Goal: Task Accomplishment & Management: Use online tool/utility

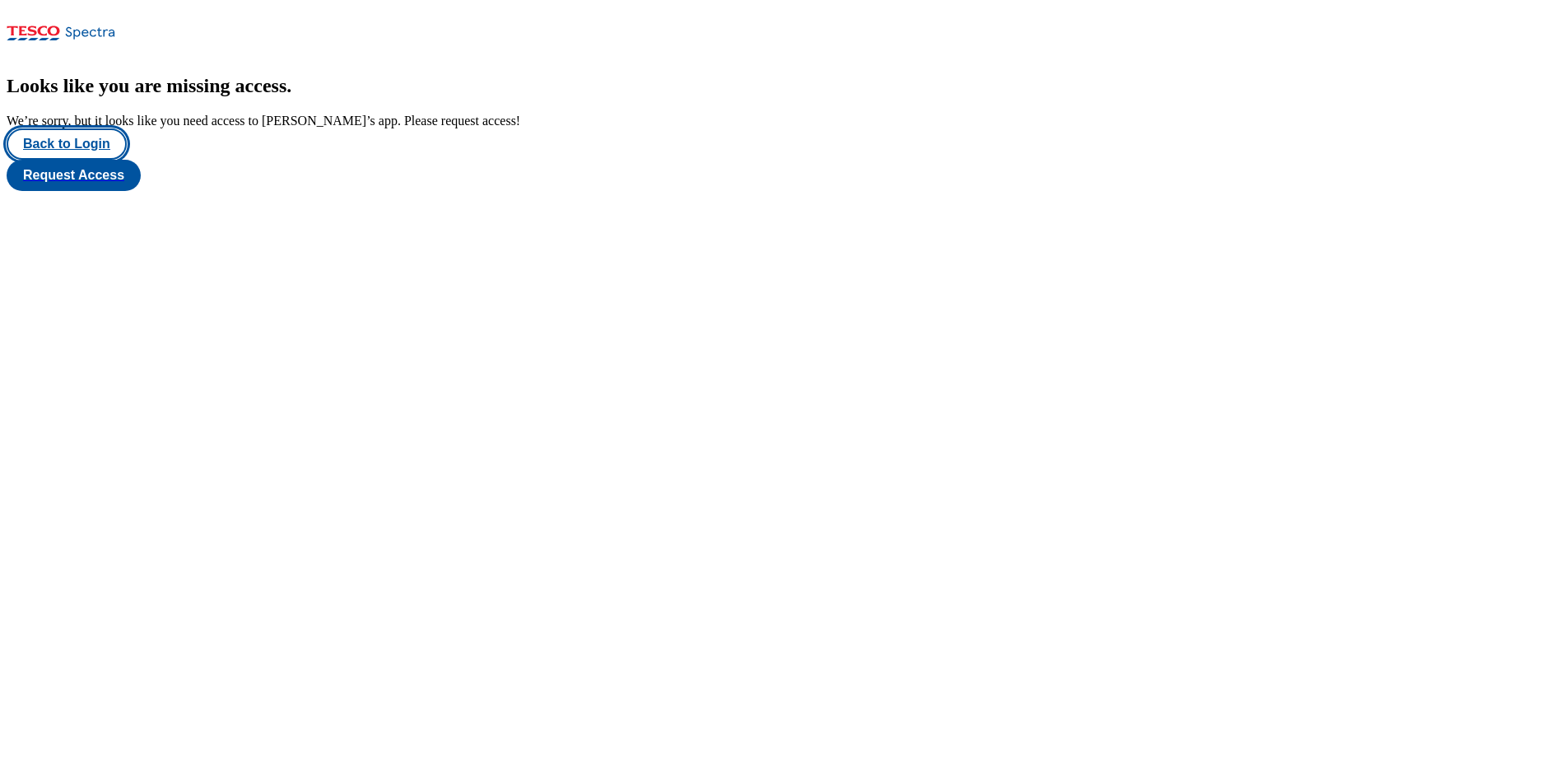
click at [79, 160] on button "Back to Login" at bounding box center [67, 144] width 120 height 31
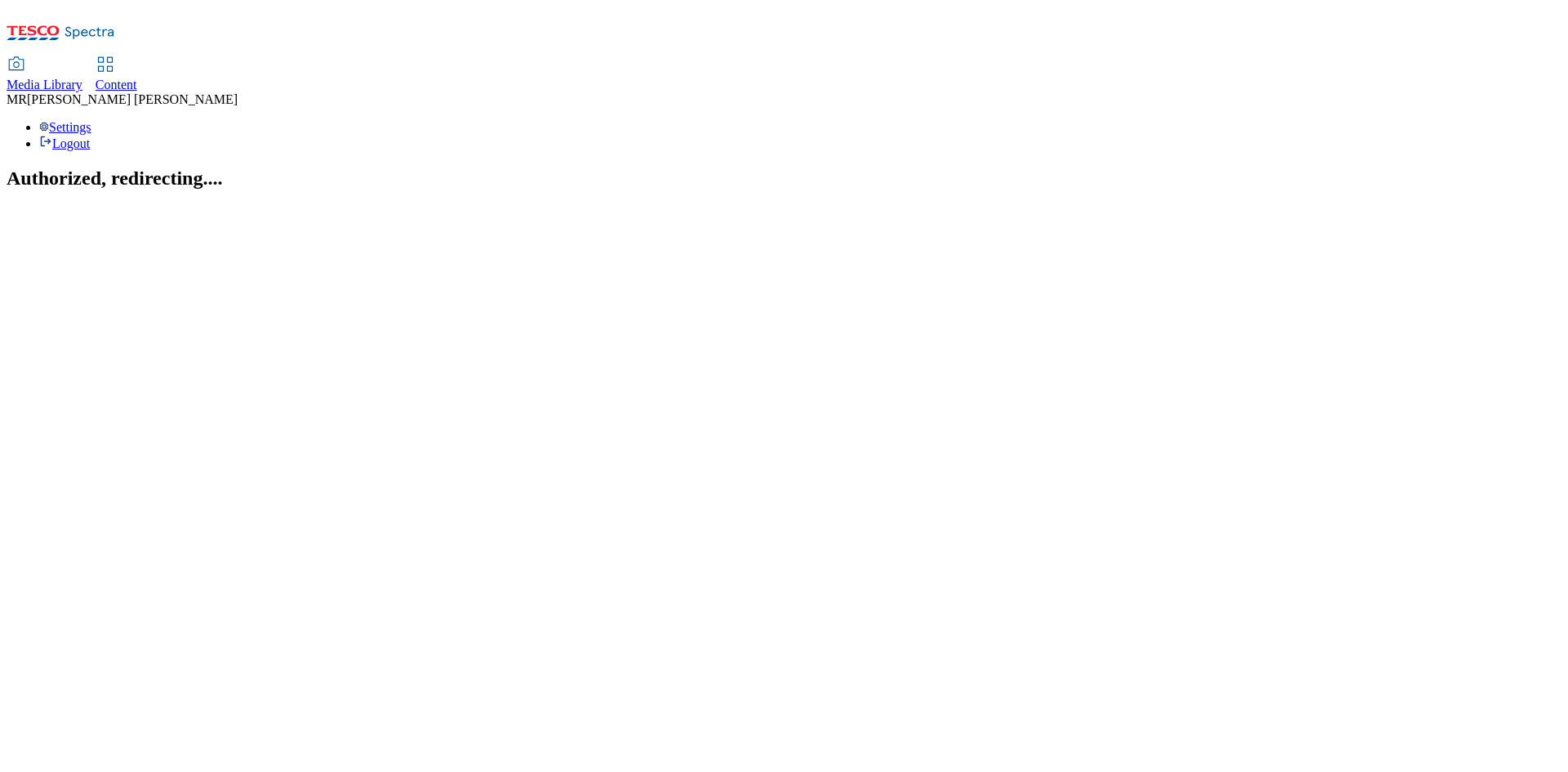
click at [137, 78] on span "Content" at bounding box center [116, 85] width 41 height 14
select select "ghs-[GEOGRAPHIC_DATA]"
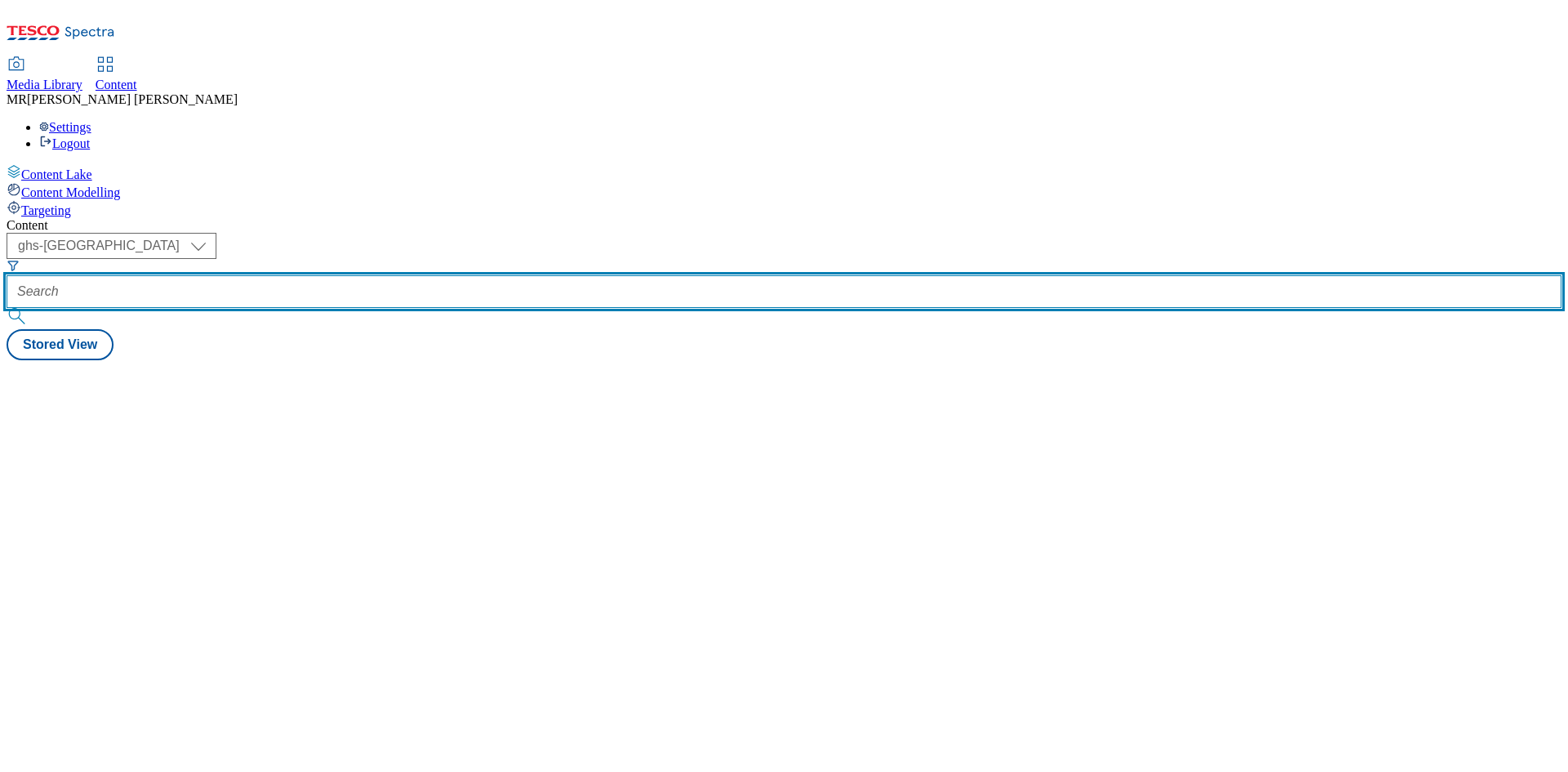
click at [372, 275] on input "text" at bounding box center [784, 292] width 1555 height 33
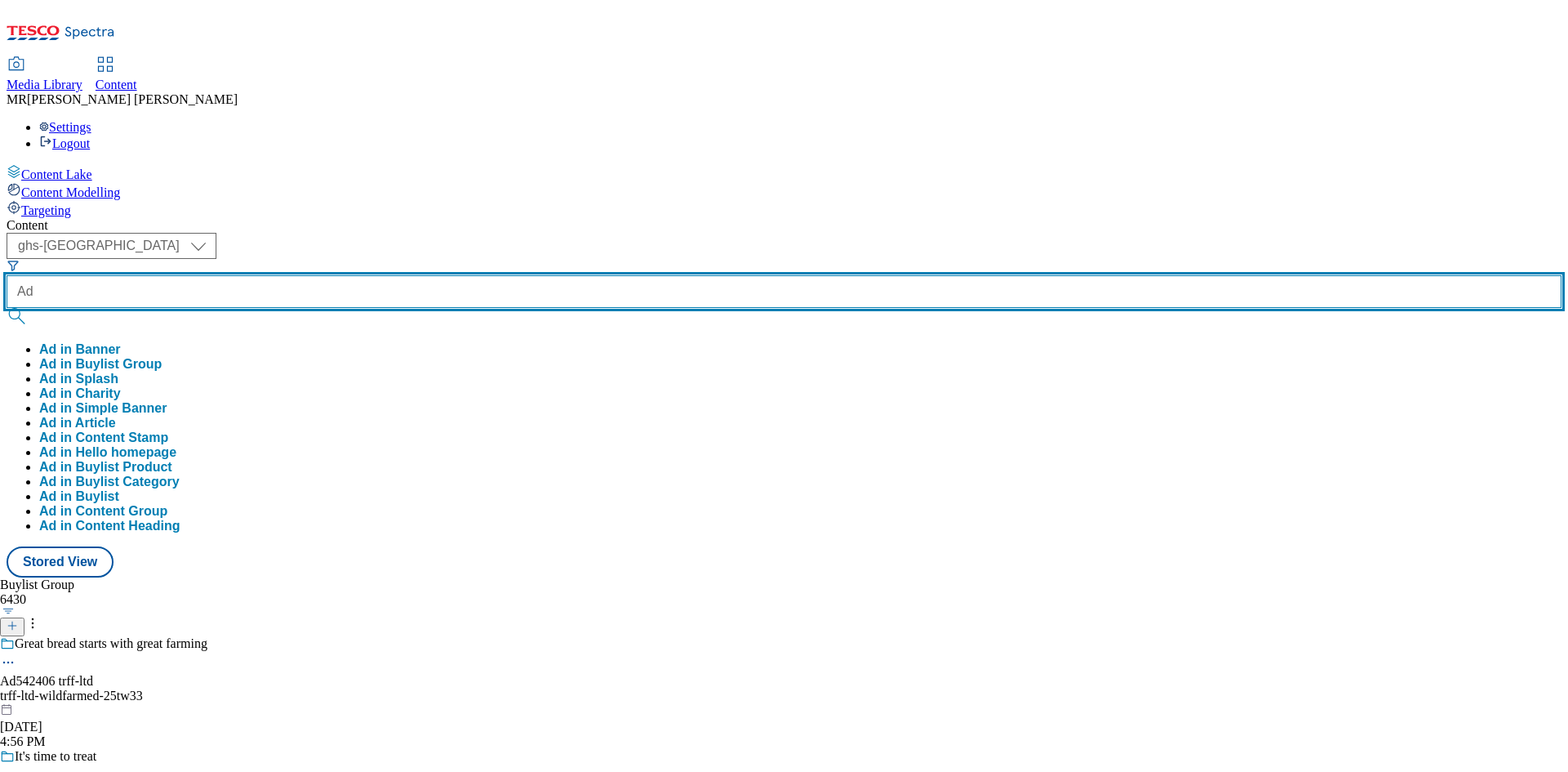
paste input "542344"
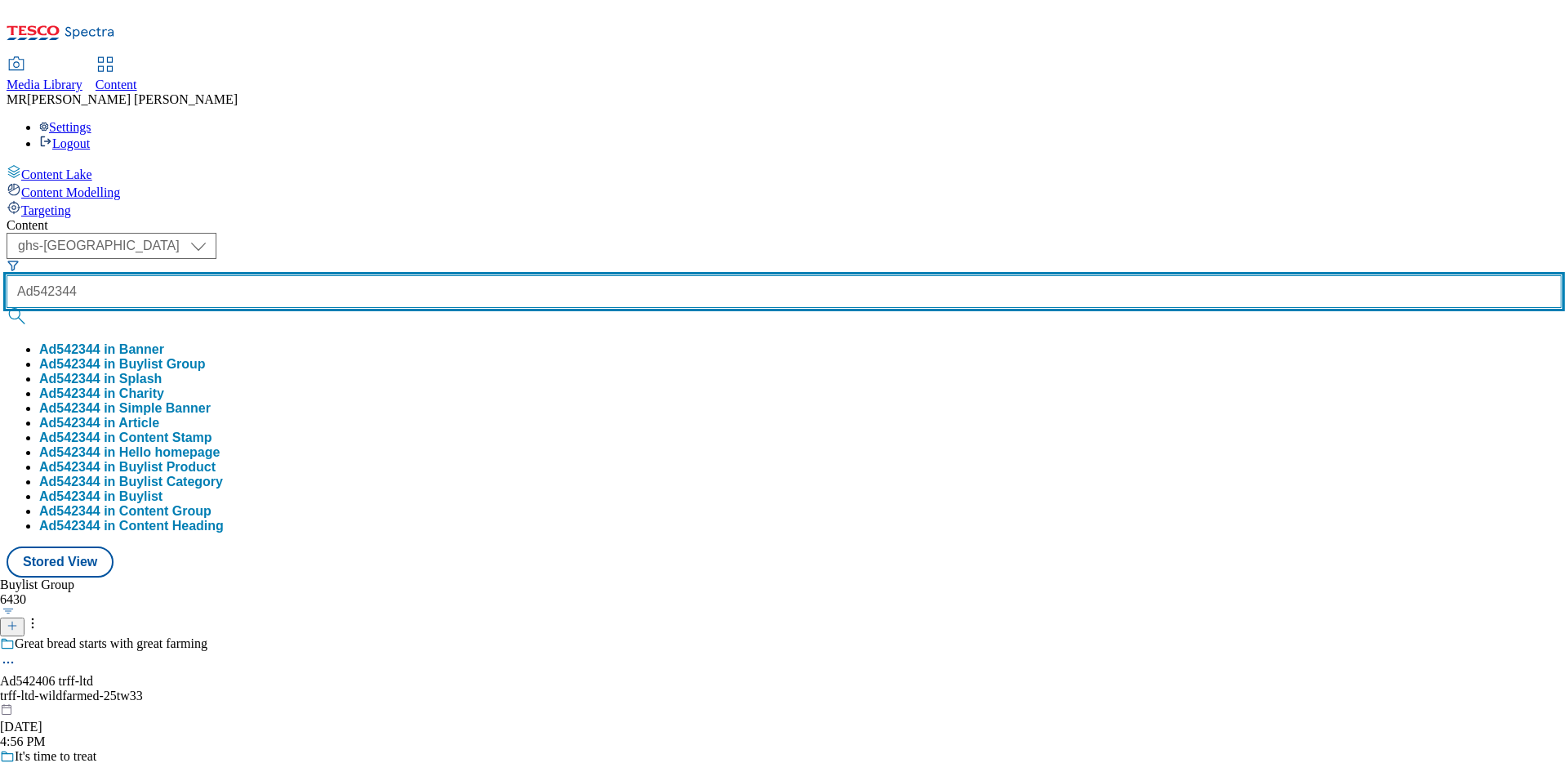
type input "Ad542344"
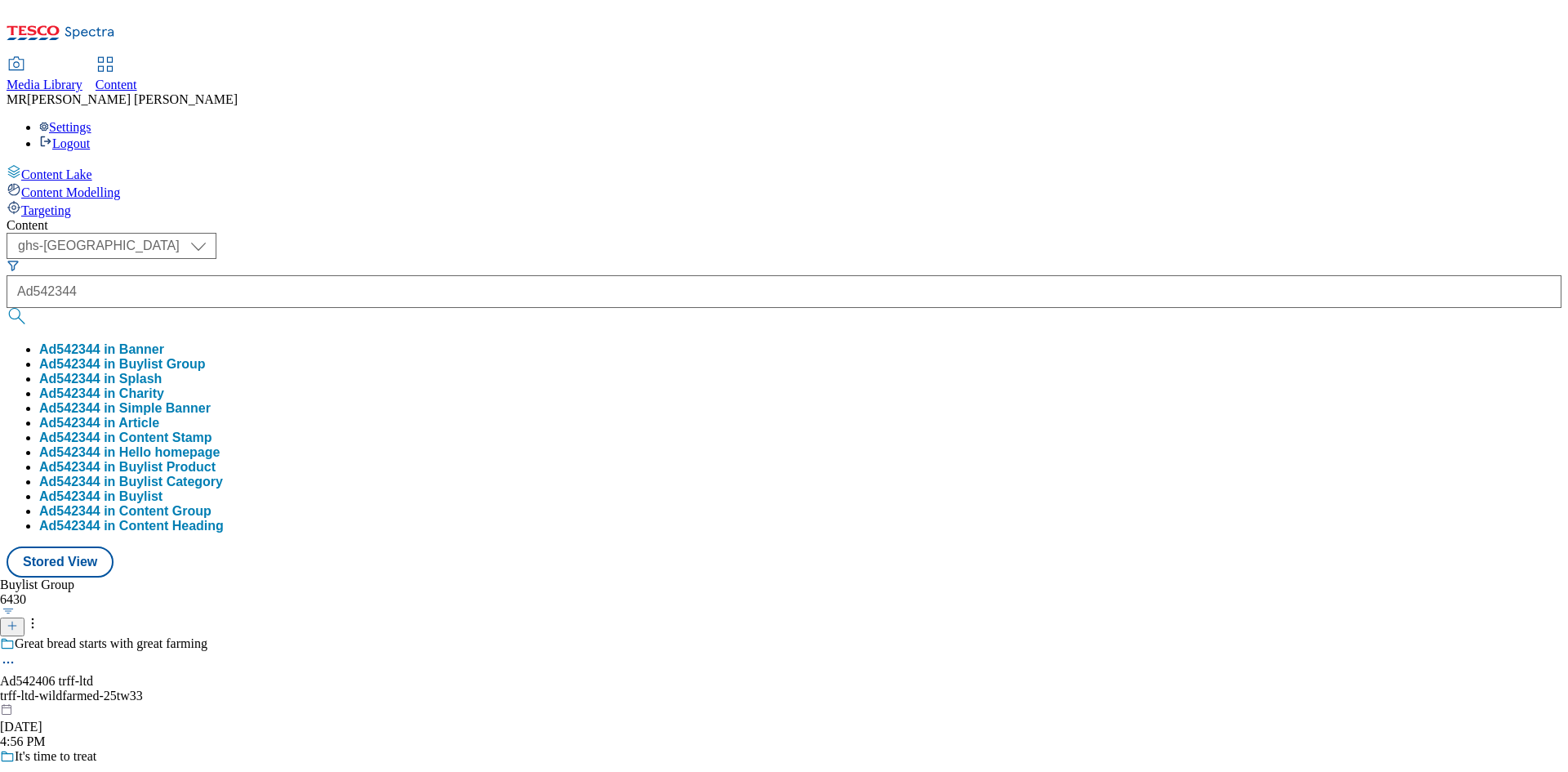
click at [206, 357] on button "Ad542344 in Buylist Group" at bounding box center [122, 364] width 166 height 15
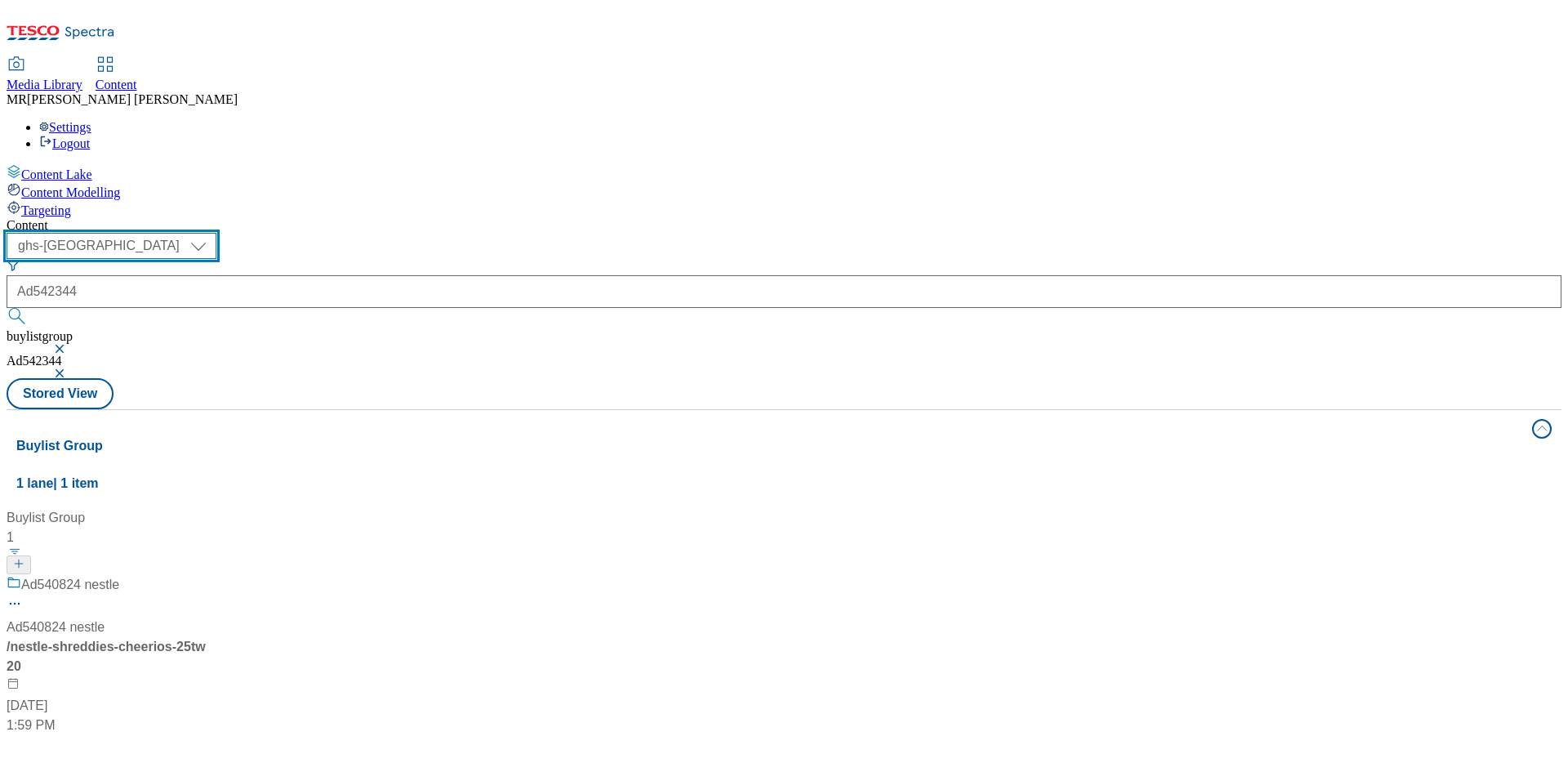
click at [216, 233] on select "ghs-roi ghs-[GEOGRAPHIC_DATA]" at bounding box center [111, 246] width 210 height 26
select select "ghs-roi"
click at [212, 233] on select "ghs-roi ghs-[GEOGRAPHIC_DATA]" at bounding box center [111, 246] width 210 height 26
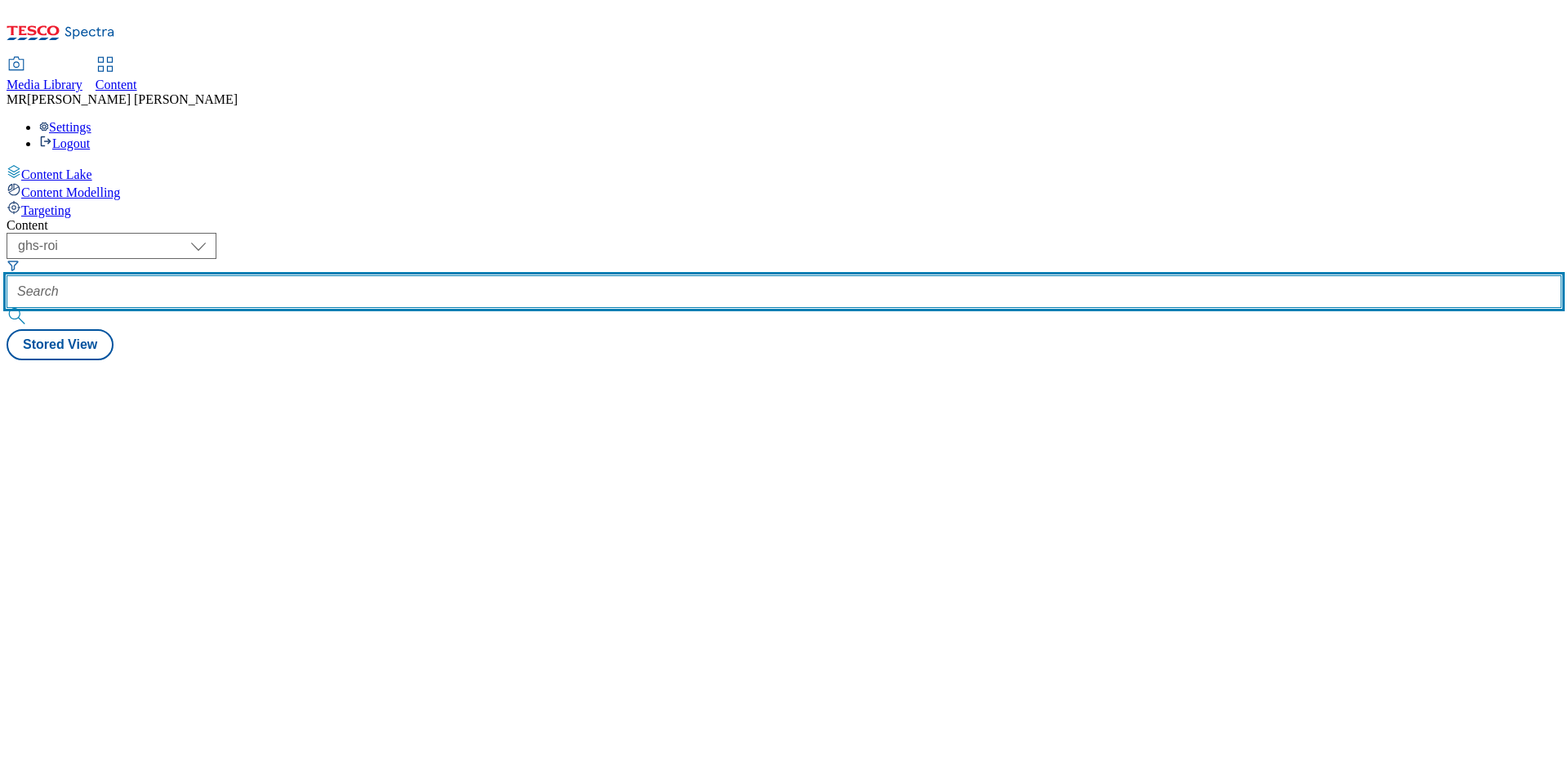
click at [368, 275] on input "text" at bounding box center [784, 292] width 1555 height 33
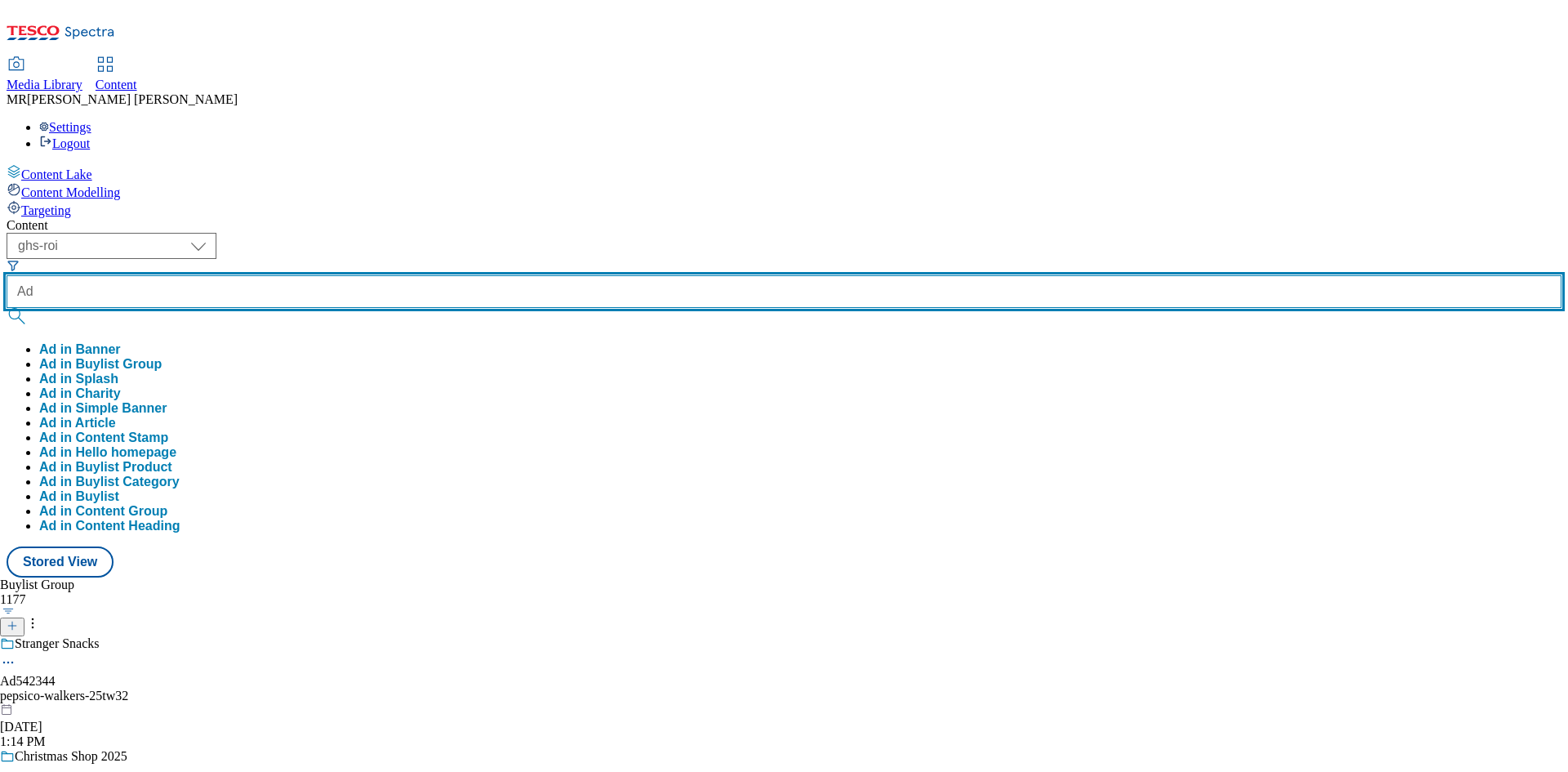
paste input "542344"
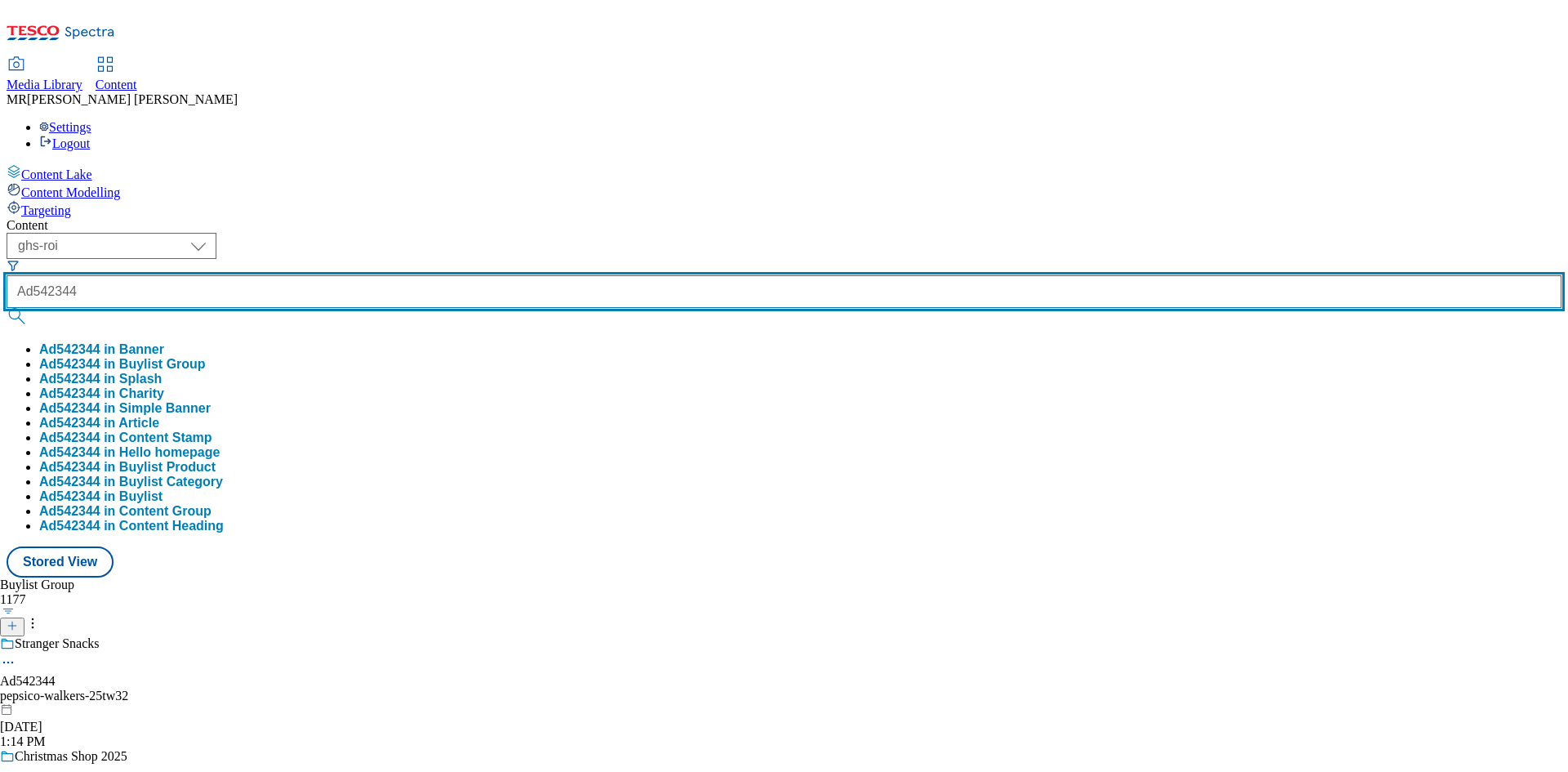
type input "Ad542344"
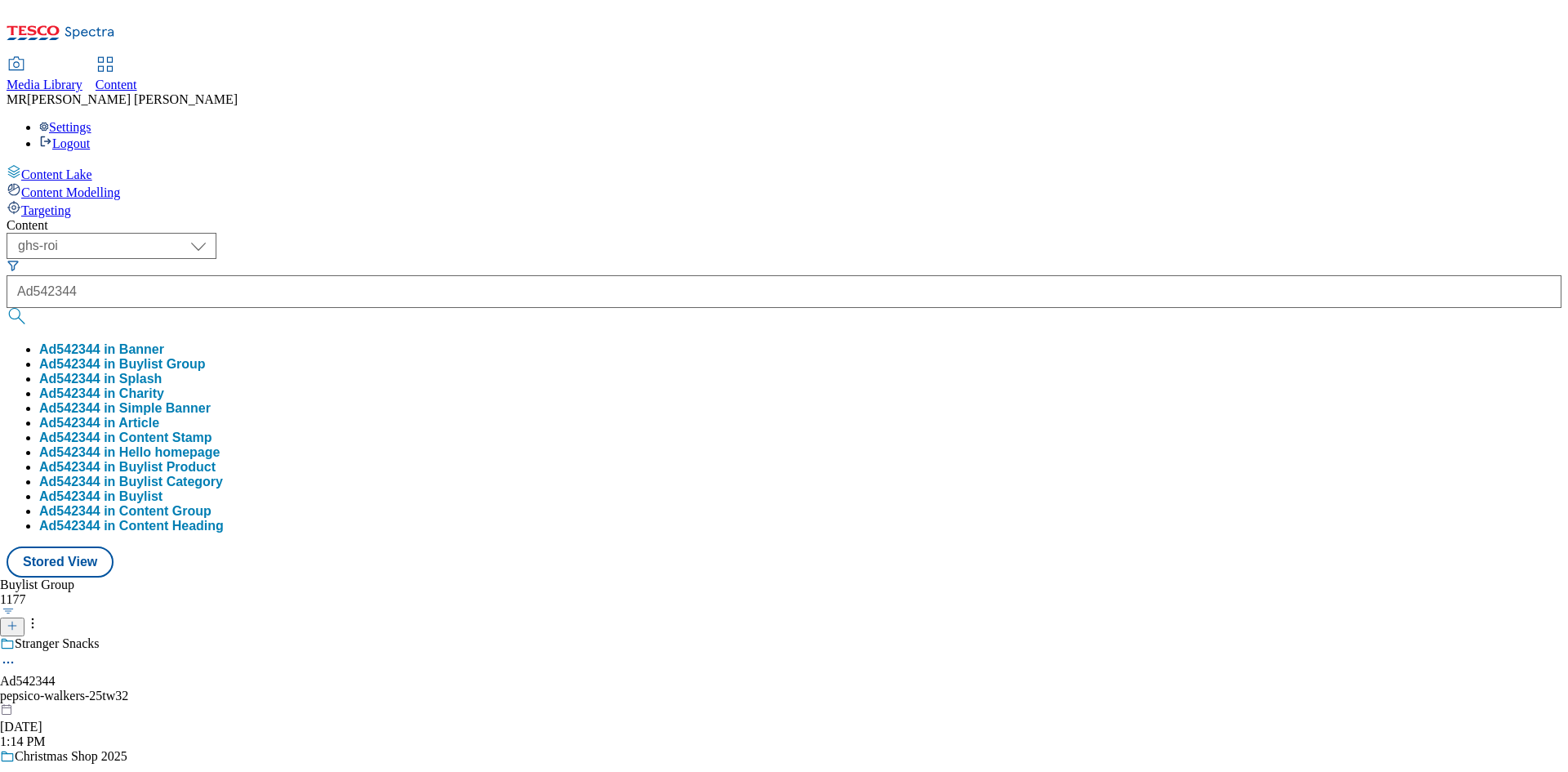
click at [206, 357] on button "Ad542344 in Buylist Group" at bounding box center [122, 364] width 166 height 15
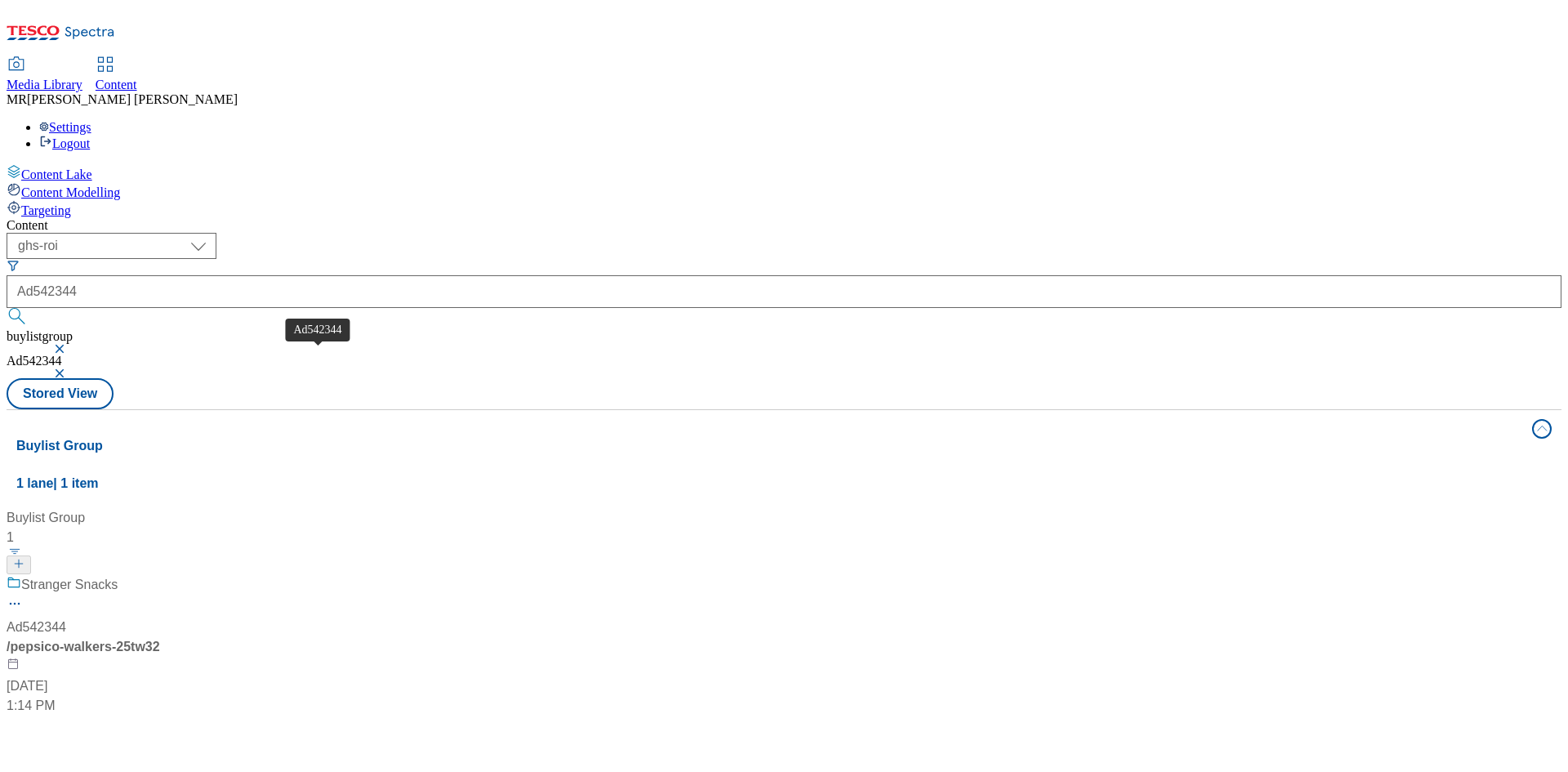
click at [66, 618] on div "Ad542344" at bounding box center [36, 627] width 60 height 20
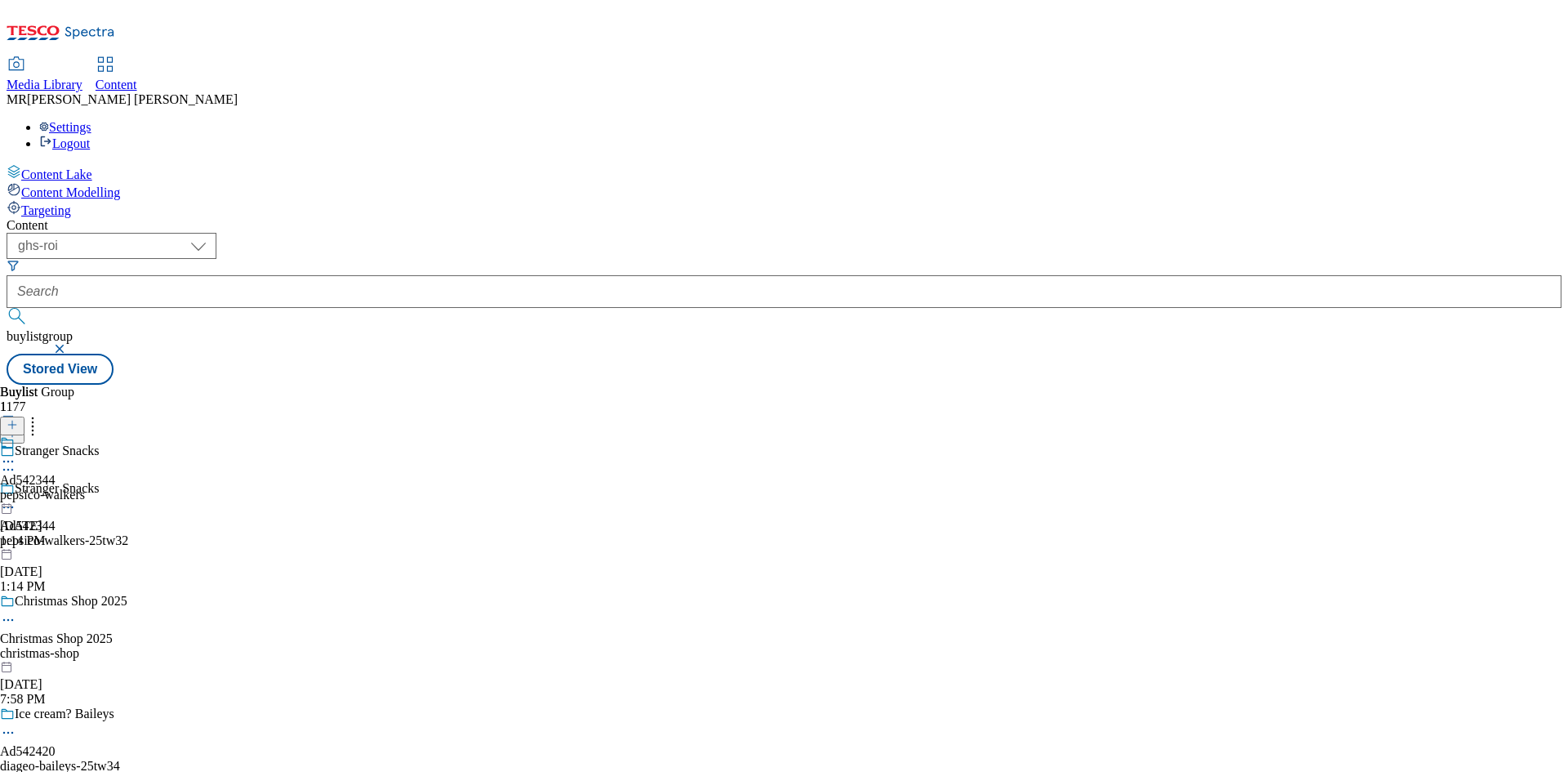
click at [15, 436] on span at bounding box center [15, 444] width 0 height 18
click at [85, 473] on div at bounding box center [42, 492] width 85 height 38
click at [16, 491] on icon at bounding box center [8, 499] width 16 height 16
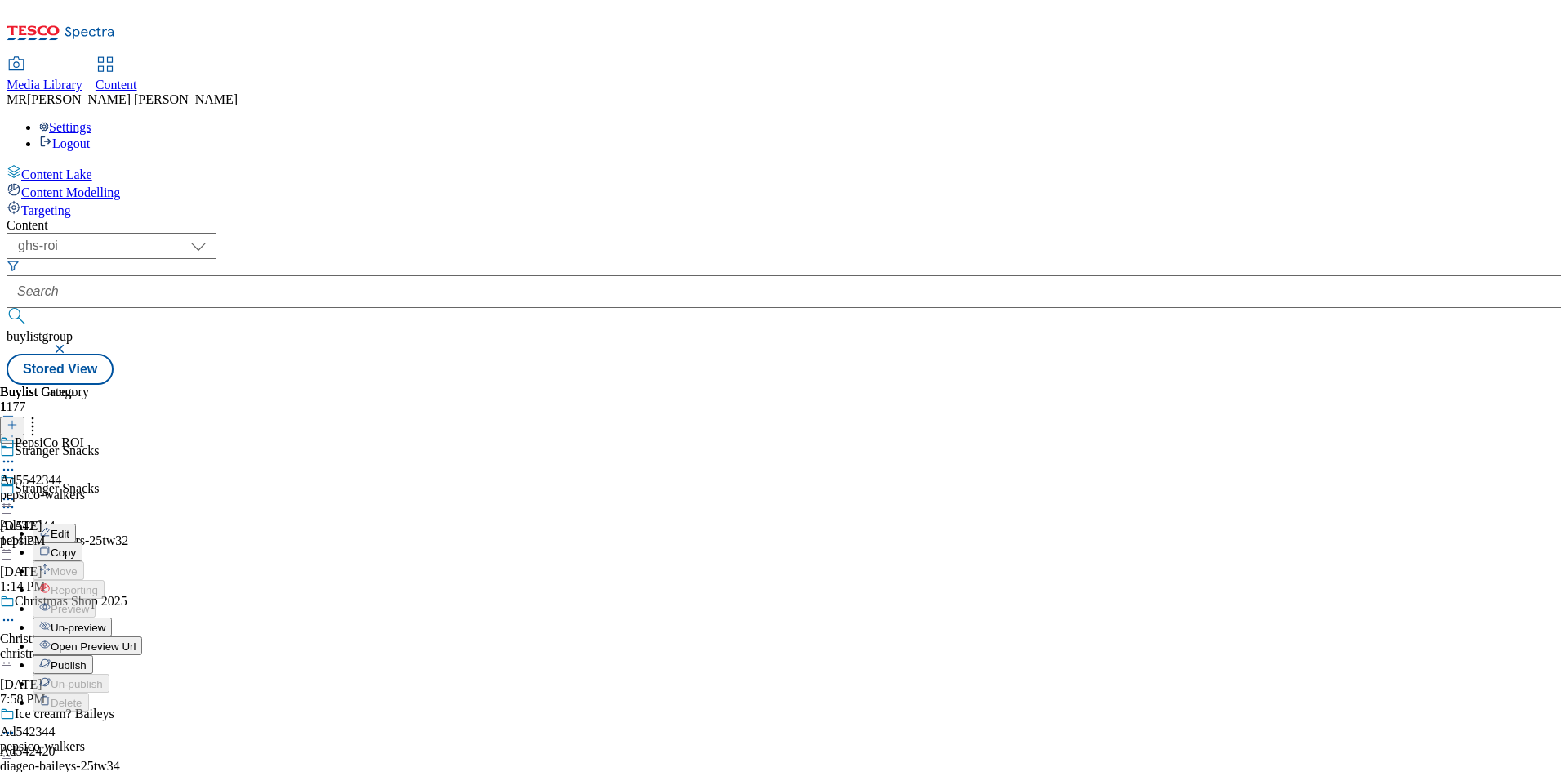
click at [135, 640] on span "Open Preview Url" at bounding box center [93, 646] width 85 height 12
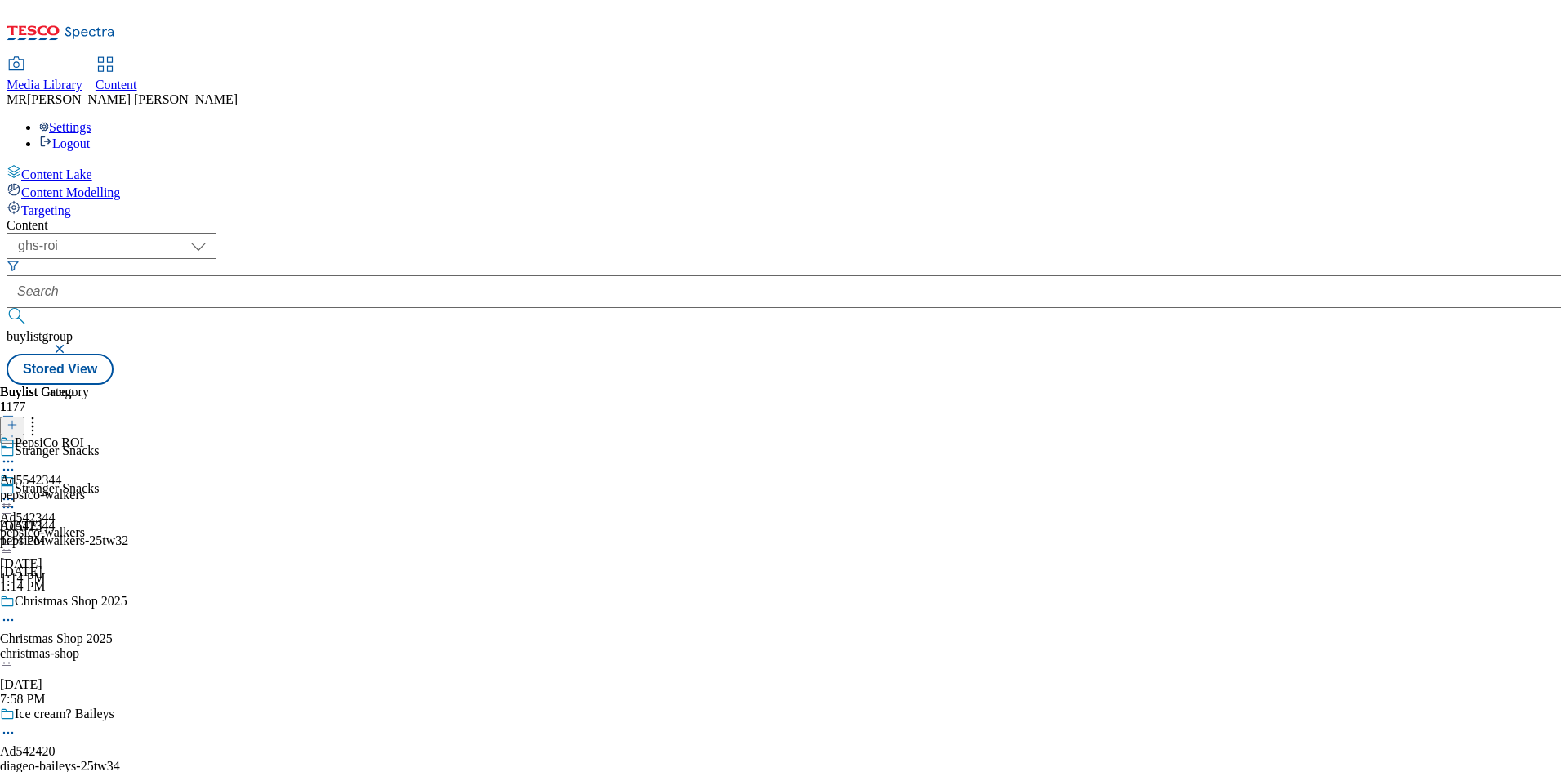
click at [16, 491] on icon at bounding box center [8, 499] width 16 height 16
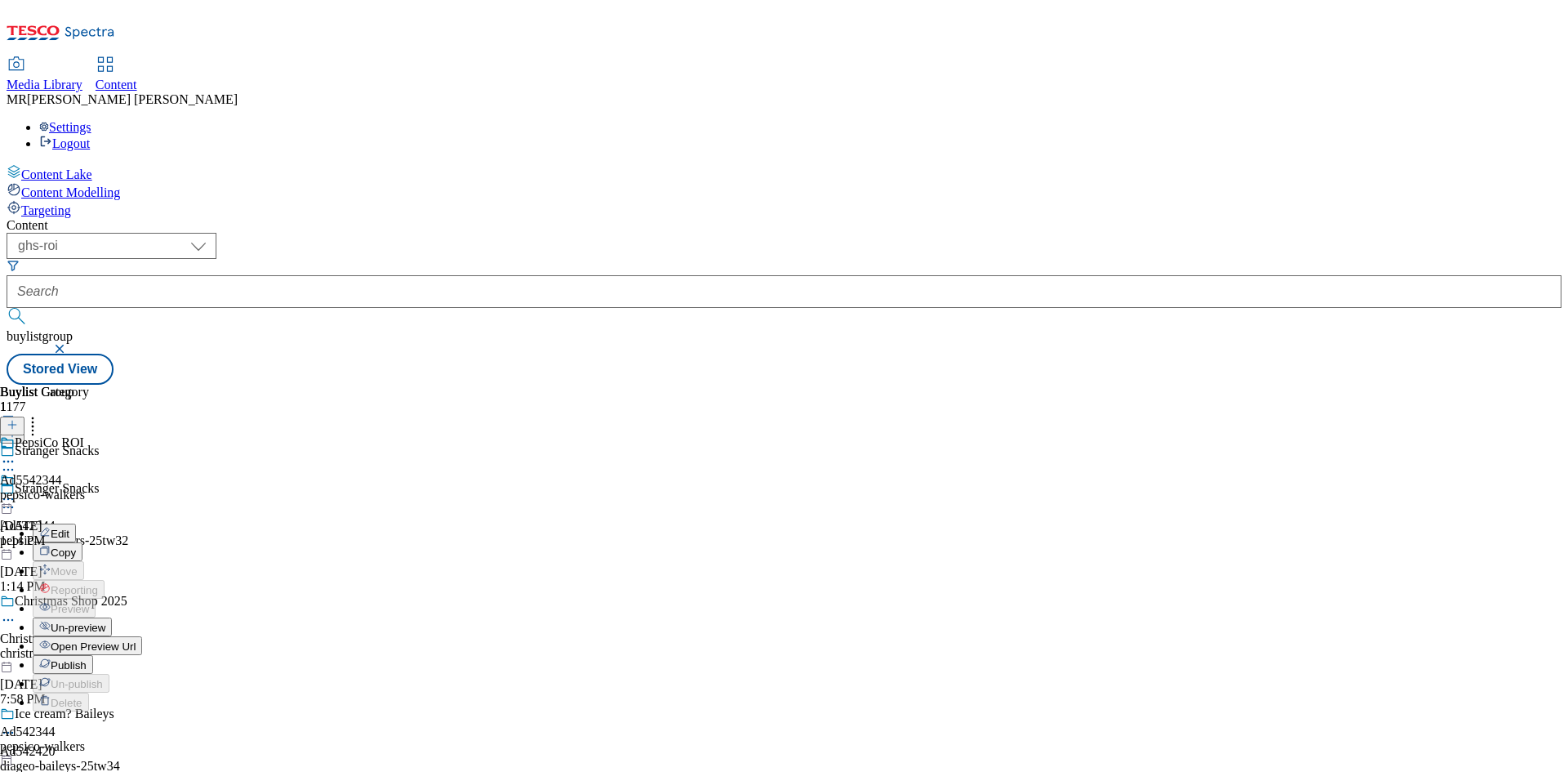
click at [86, 659] on span "Publish" at bounding box center [69, 665] width 36 height 12
